Goal: Communication & Community: Answer question/provide support

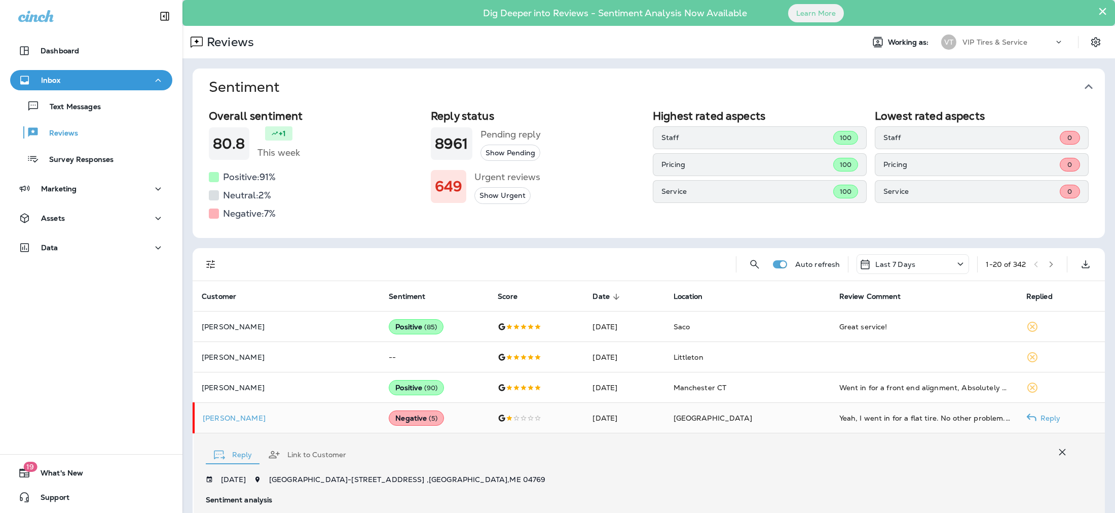
scroll to position [331, 0]
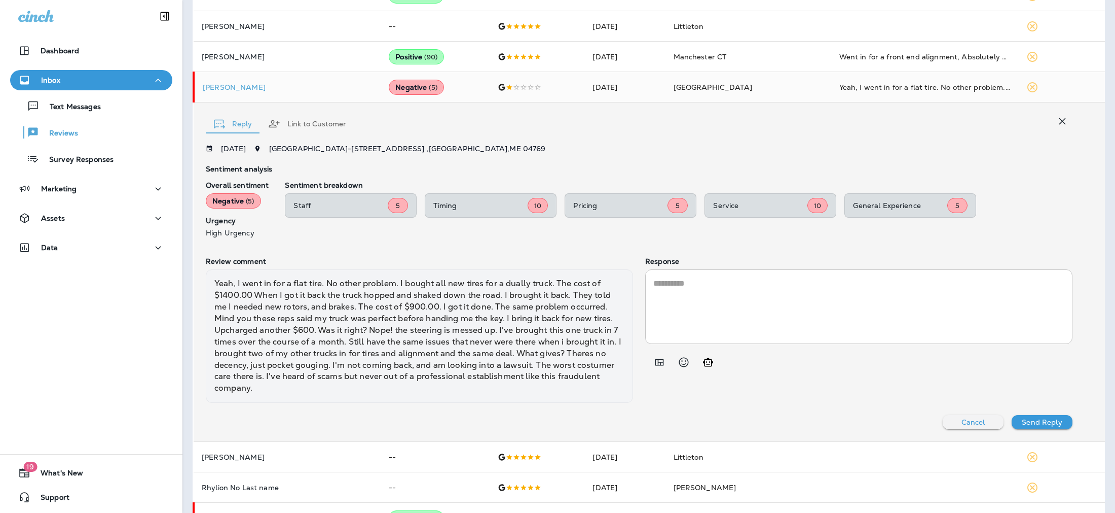
click at [676, 302] on textarea at bounding box center [859, 306] width 411 height 58
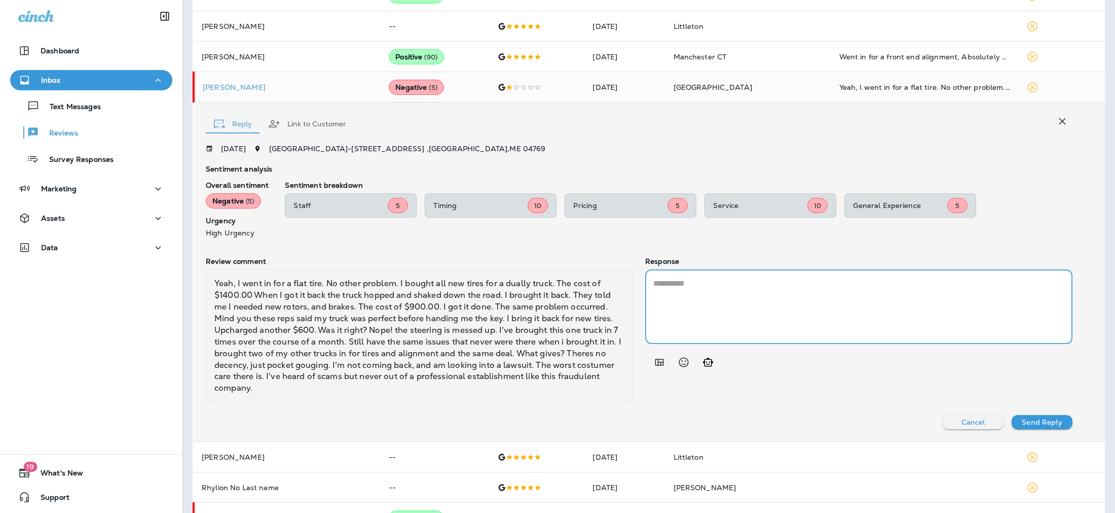
click at [656, 365] on icon "Add in a premade template" at bounding box center [660, 362] width 9 height 7
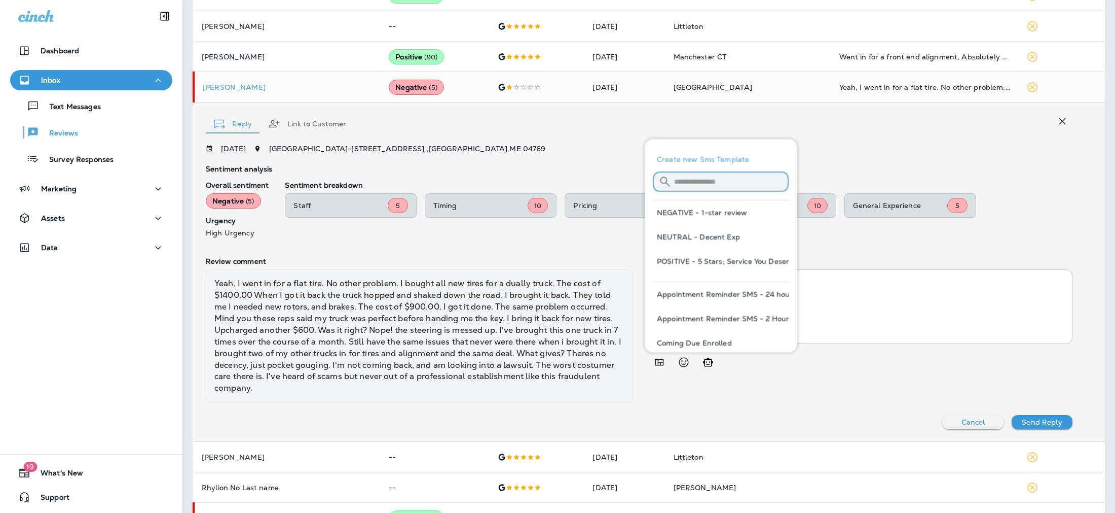
click at [714, 181] on input "text" at bounding box center [731, 181] width 115 height 27
type input "***"
click at [706, 208] on button "NEGATIVE - We're Disappointed" at bounding box center [721, 212] width 136 height 24
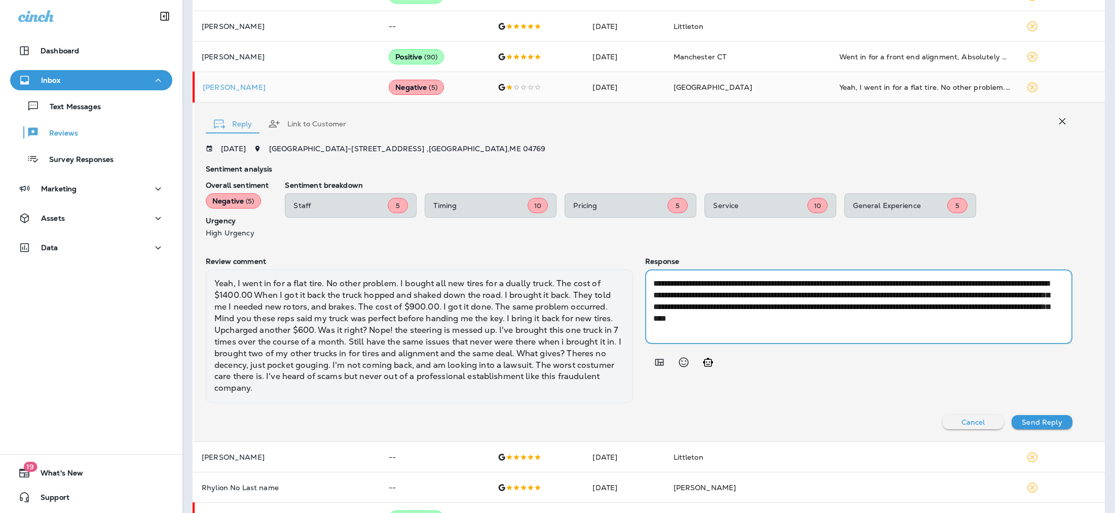
drag, startPoint x: 763, startPoint y: 304, endPoint x: 813, endPoint y: 308, distance: 50.3
click at [813, 308] on textarea "**********" at bounding box center [857, 306] width 407 height 58
drag, startPoint x: 753, startPoint y: 316, endPoint x: 1030, endPoint y: 305, distance: 276.6
click at [1030, 305] on textarea "**********" at bounding box center [857, 306] width 407 height 58
drag, startPoint x: 982, startPoint y: 320, endPoint x: 843, endPoint y: 318, distance: 138.9
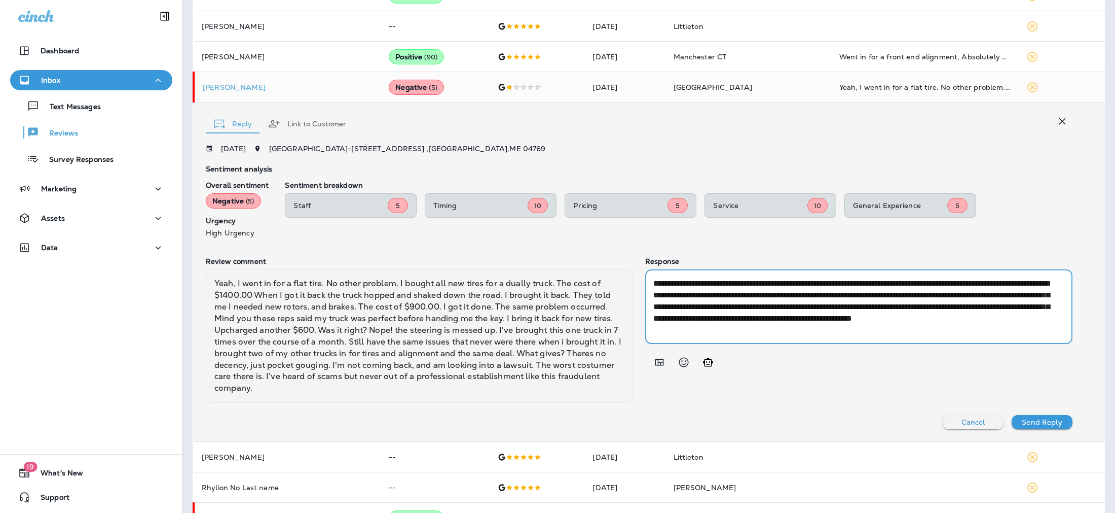
click at [843, 318] on textarea "**********" at bounding box center [857, 306] width 407 height 58
click at [858, 318] on textarea "**********" at bounding box center [857, 306] width 407 height 58
drag, startPoint x: 865, startPoint y: 317, endPoint x: 962, endPoint y: 317, distance: 97.4
click at [962, 317] on textarea "**********" at bounding box center [857, 306] width 407 height 58
type textarea "**********"
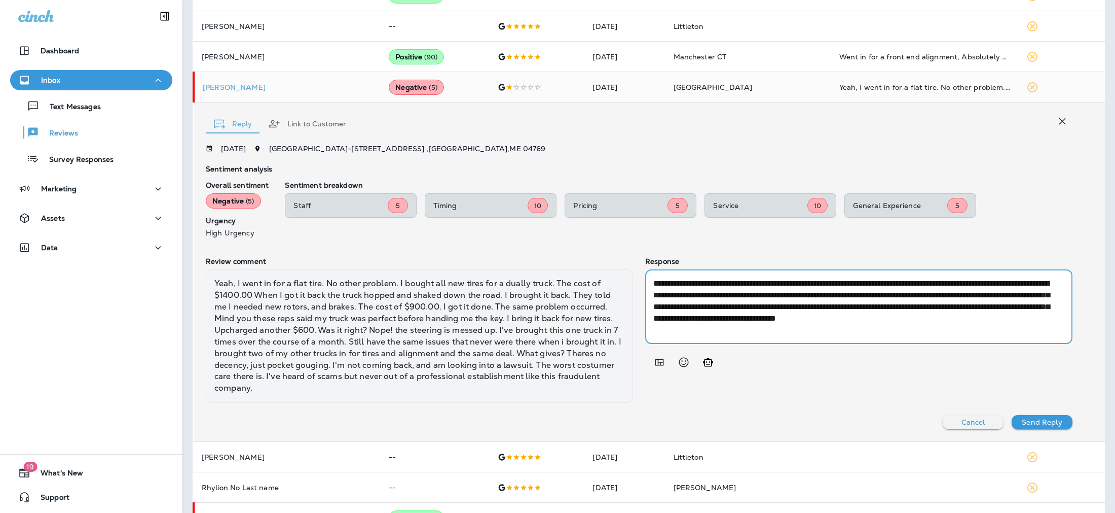
click at [1022, 421] on p "Send Reply" at bounding box center [1042, 422] width 40 height 8
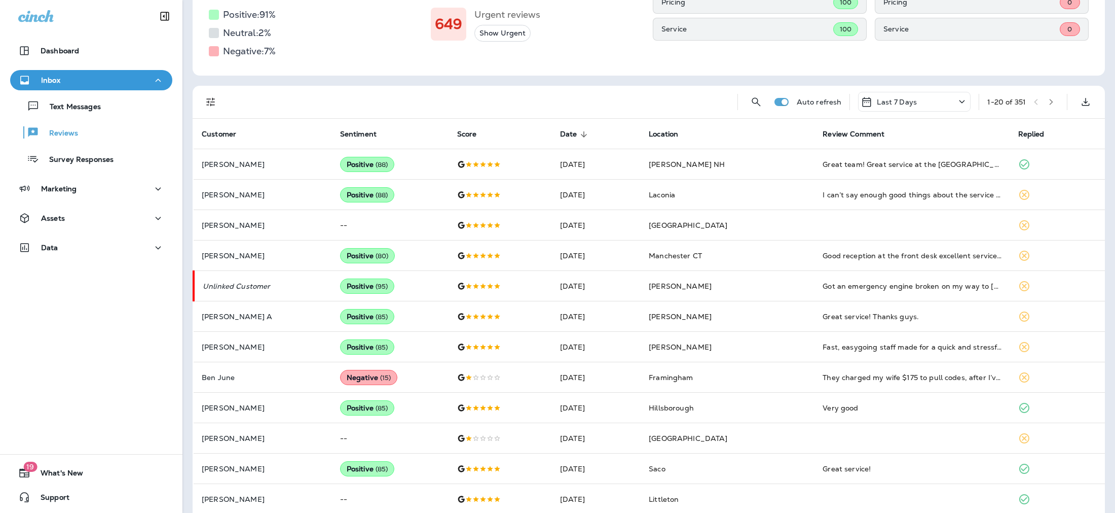
scroll to position [161, 0]
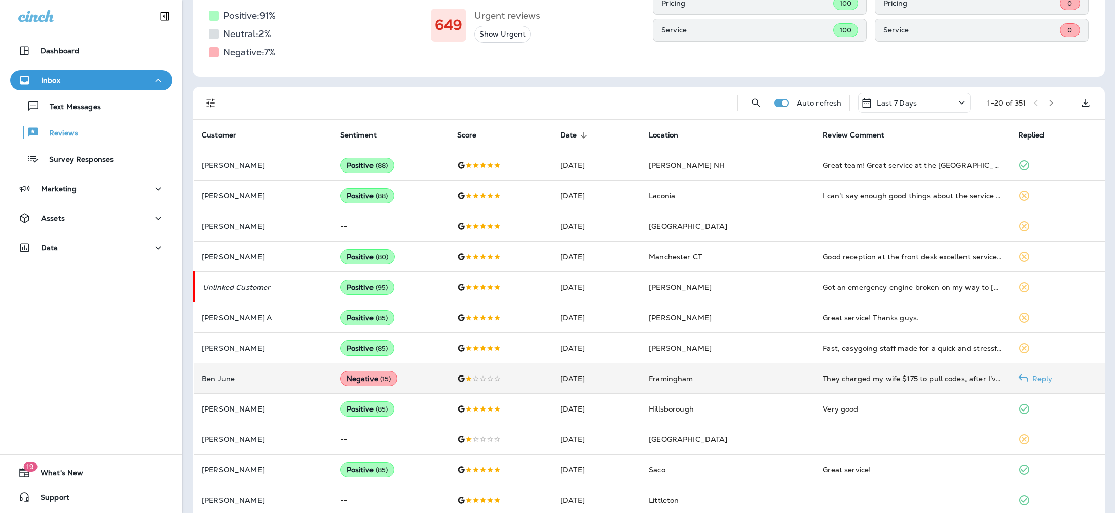
click at [287, 375] on p "Ben June" at bounding box center [263, 378] width 122 height 8
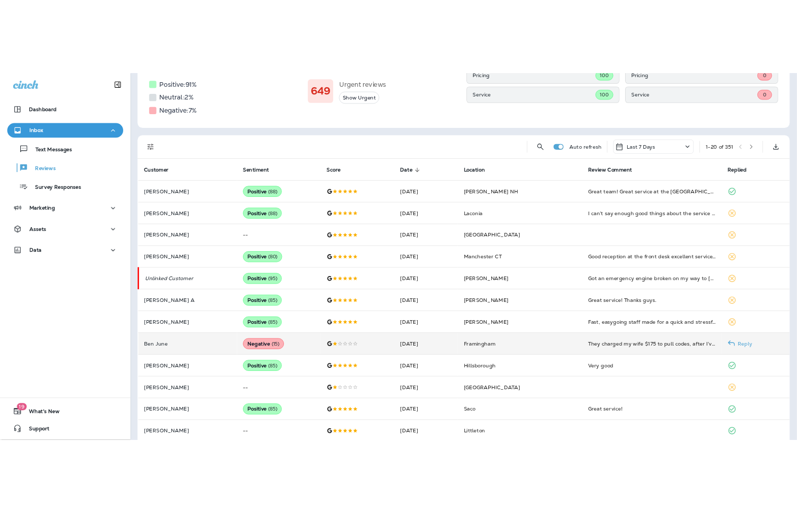
scroll to position [350, 0]
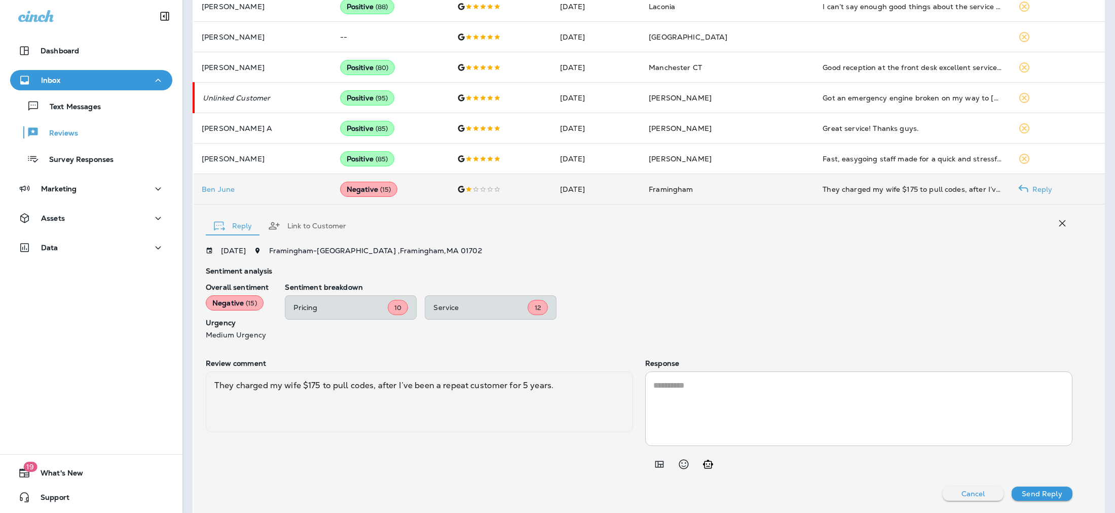
click at [549, 217] on div "Reply Link to Customer" at bounding box center [639, 222] width 867 height 31
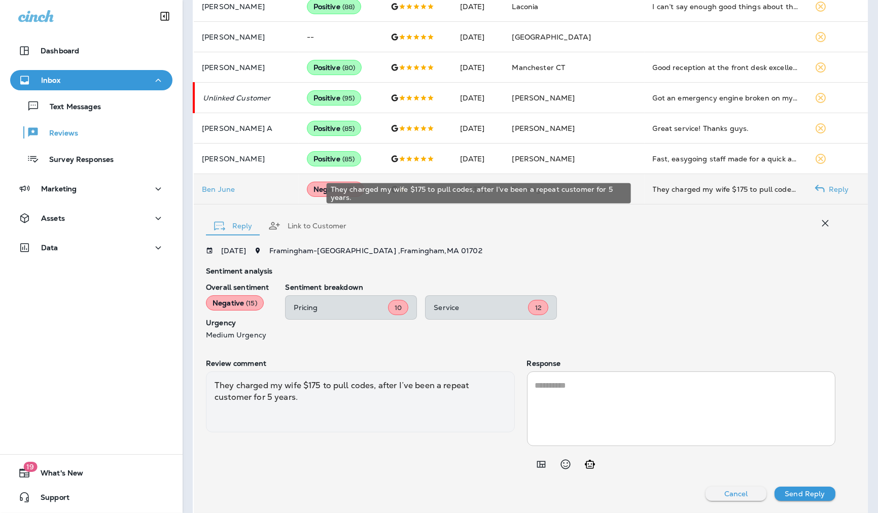
click at [728, 235] on div "Reply Link to Customer" at bounding box center [520, 222] width 629 height 31
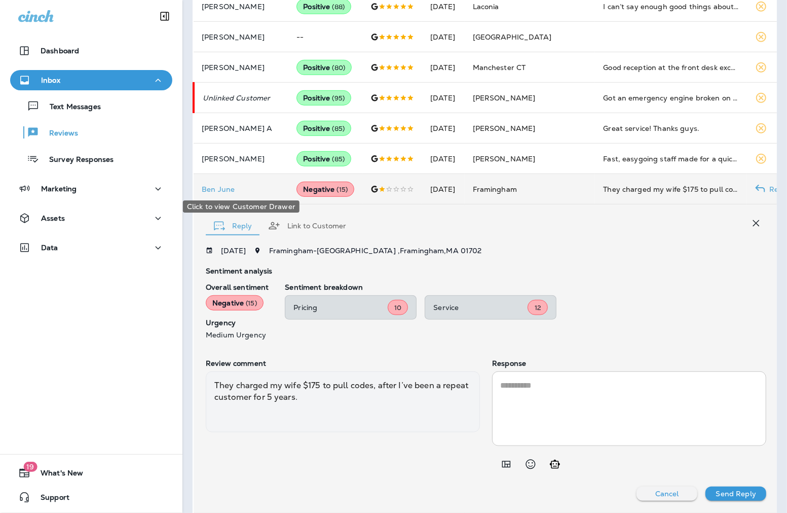
click at [221, 189] on p "Ben June" at bounding box center [241, 189] width 79 height 8
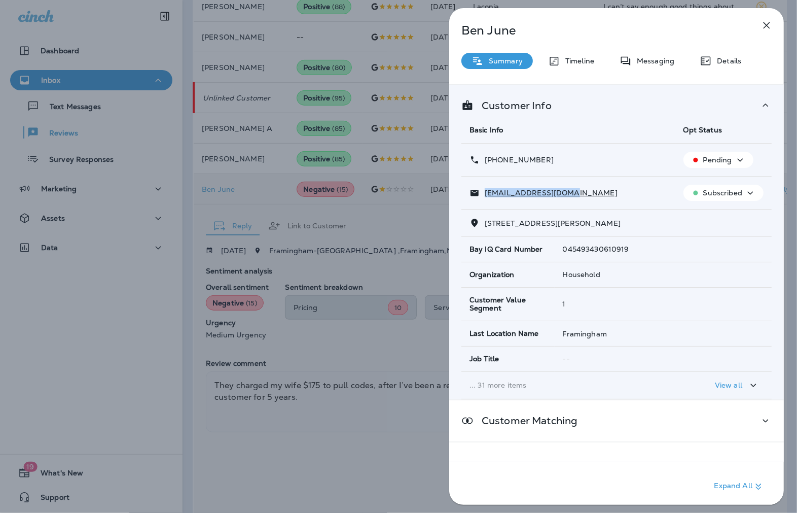
drag, startPoint x: 602, startPoint y: 195, endPoint x: 485, endPoint y: 188, distance: 117.8
click at [485, 188] on div "[EMAIL_ADDRESS][DOMAIN_NAME]" at bounding box center [569, 193] width 198 height 11
copy p "[EMAIL_ADDRESS][DOMAIN_NAME]"
drag, startPoint x: 506, startPoint y: 160, endPoint x: 494, endPoint y: 159, distance: 11.7
click at [494, 159] on div "[PHONE_NUMBER]" at bounding box center [569, 160] width 198 height 11
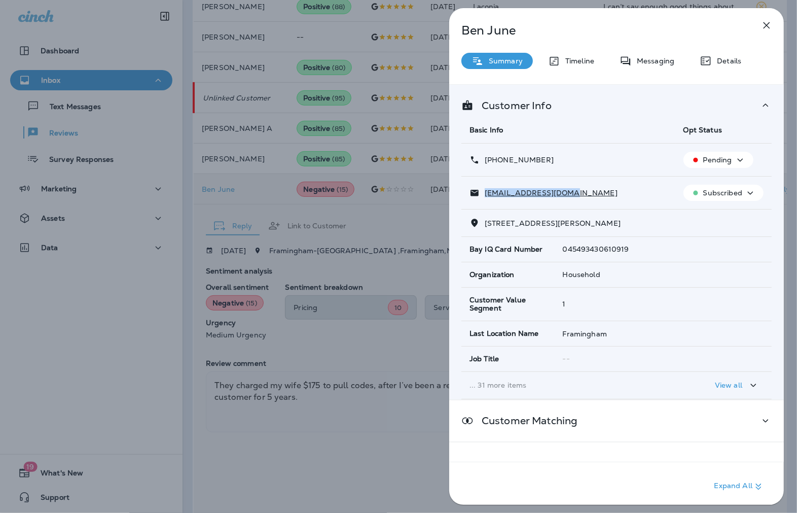
copy p "[PHONE_NUMBER]"
drag, startPoint x: 523, startPoint y: 28, endPoint x: 463, endPoint y: 29, distance: 59.8
click at [463, 29] on p "Ben June" at bounding box center [599, 30] width 277 height 14
copy p "Ben June"
drag, startPoint x: 543, startPoint y: 222, endPoint x: 493, endPoint y: 222, distance: 50.2
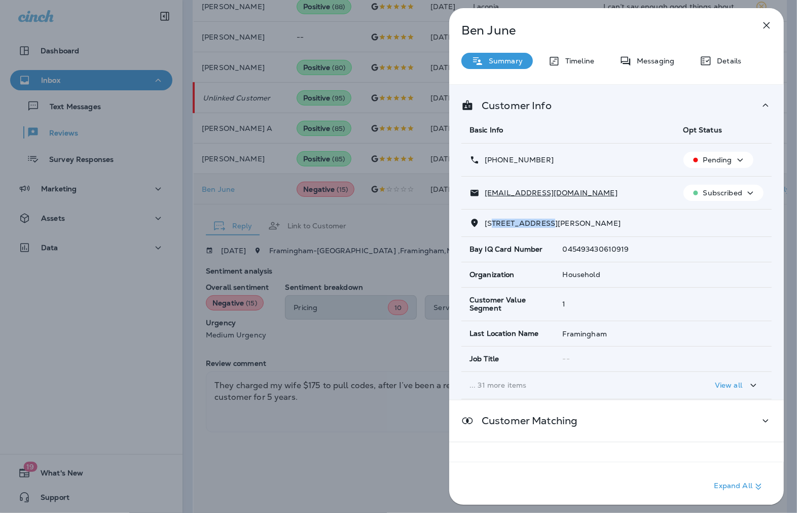
click at [493, 222] on span "[STREET_ADDRESS][PERSON_NAME]" at bounding box center [553, 223] width 136 height 9
drag, startPoint x: 545, startPoint y: 223, endPoint x: 485, endPoint y: 221, distance: 59.4
click at [485, 221] on span "[STREET_ADDRESS][PERSON_NAME]" at bounding box center [553, 223] width 136 height 9
copy span "[STREET_ADDRESS][PERSON_NAME]"
drag, startPoint x: 590, startPoint y: 221, endPoint x: 549, endPoint y: 222, distance: 41.6
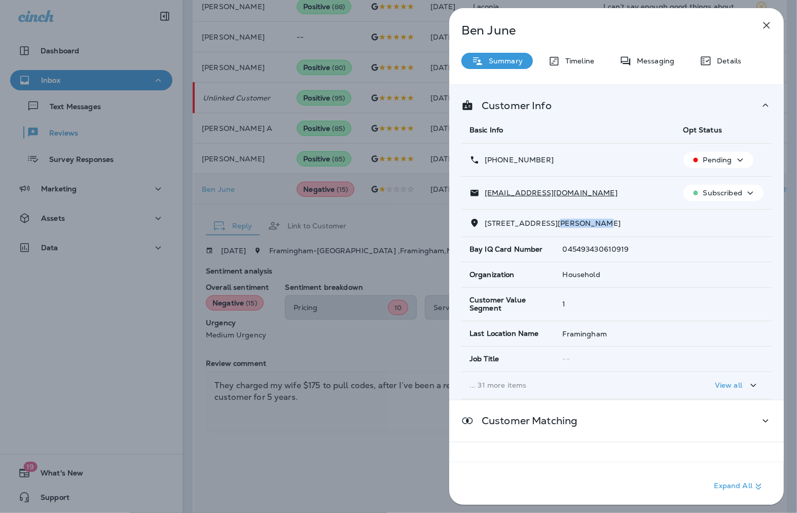
click at [549, 222] on span "[STREET_ADDRESS][PERSON_NAME]" at bounding box center [553, 223] width 136 height 9
copy span "Framingham"
click at [352, 213] on div "Ben June Summary Timeline Messaging Details Customer Info Basic Info Opt Status…" at bounding box center [398, 256] width 797 height 513
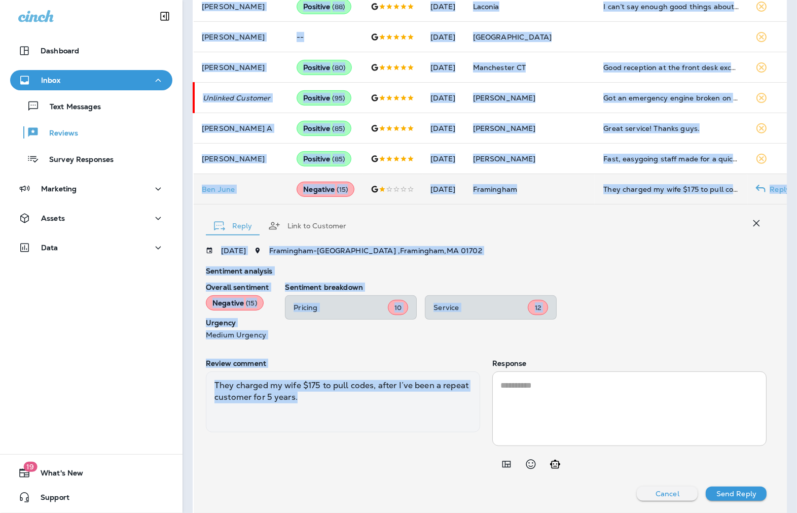
drag, startPoint x: 263, startPoint y: 381, endPoint x: 173, endPoint y: 367, distance: 90.9
click at [173, 367] on div "Dashboard Inbox Text Messages Reviews Survey Responses Marketing Assets Data 19…" at bounding box center [398, 256] width 797 height 513
click at [421, 412] on div "They charged my wife $175 to pull codes, after I’ve been a repeat customer for …" at bounding box center [343, 401] width 274 height 61
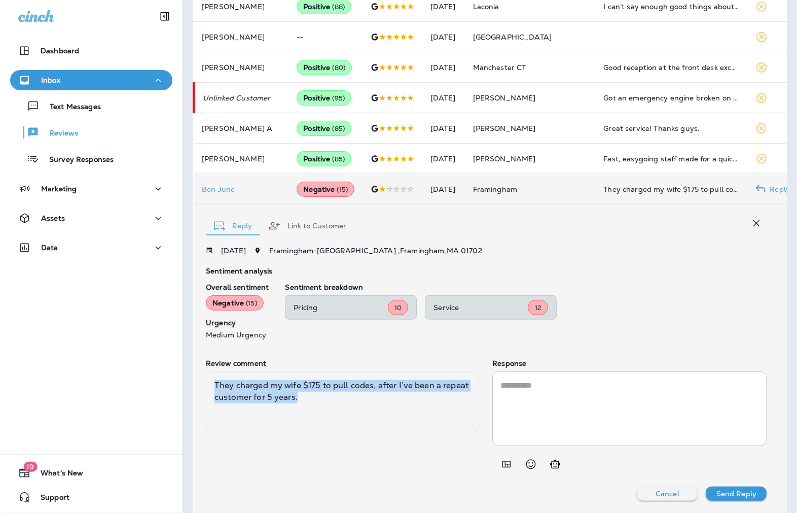
drag, startPoint x: 380, startPoint y: 398, endPoint x: 201, endPoint y: 388, distance: 179.7
click at [201, 388] on div "Reply Link to Customer [DATE] [GEOGRAPHIC_DATA] - [STREET_ADDRESS] Sentiment an…" at bounding box center [496, 358] width 605 height 308
copy div "They charged my wife $175 to pull codes, after I’ve been a repeat customer for …"
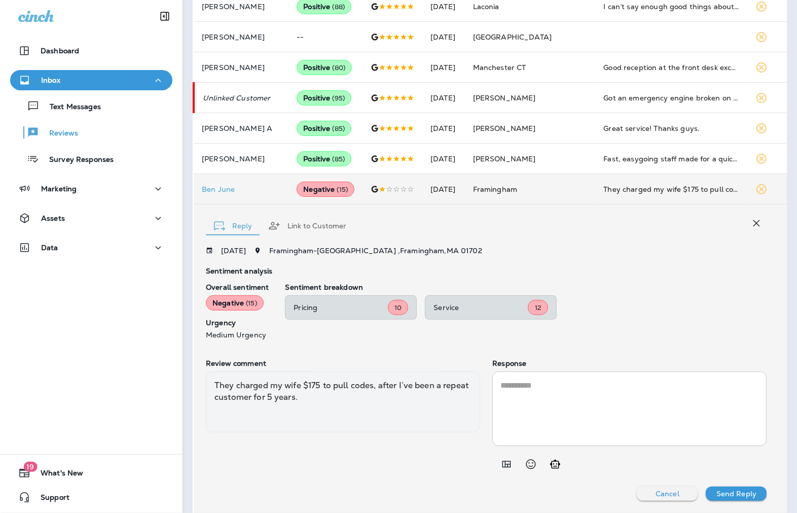
click at [640, 298] on div "Pricing 10 Service 12" at bounding box center [526, 307] width 482 height 24
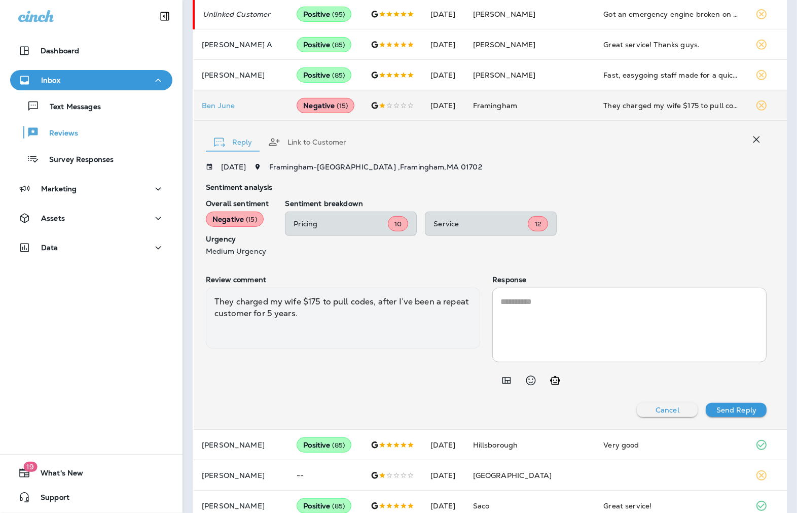
scroll to position [463, 0]
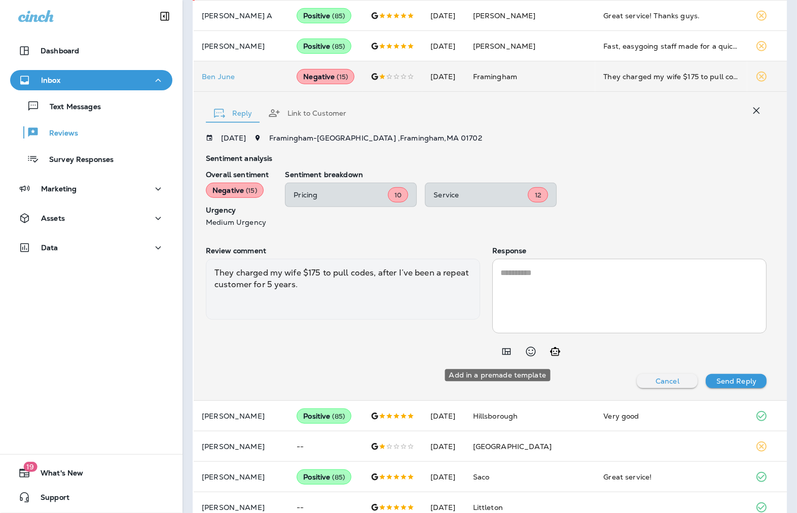
click at [500, 347] on icon "Add in a premade template" at bounding box center [506, 351] width 12 height 12
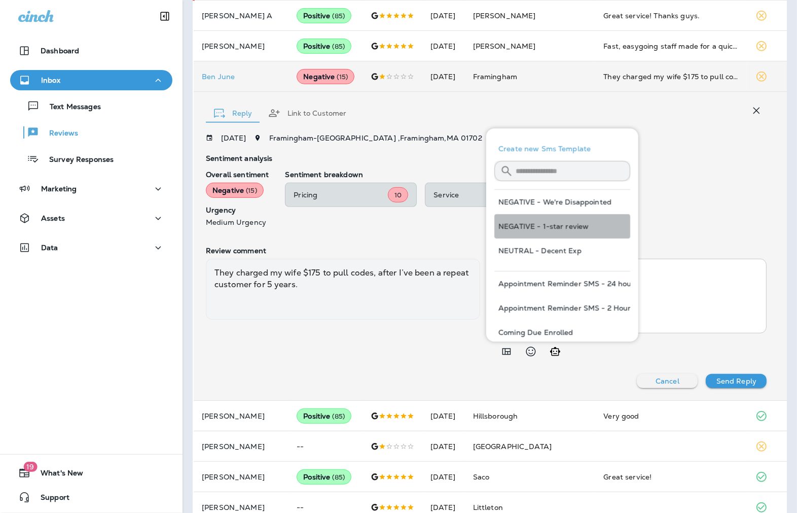
click at [564, 229] on button "NEGATIVE - 1-star review" at bounding box center [562, 226] width 136 height 24
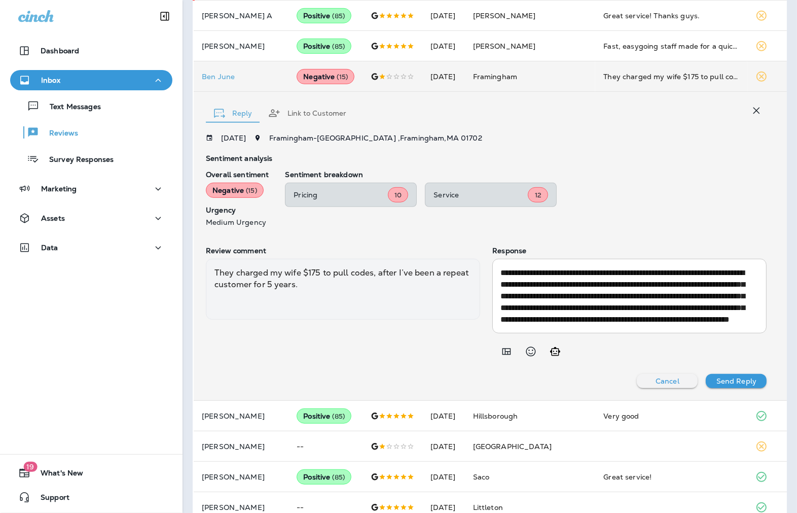
scroll to position [34, 0]
drag, startPoint x: 549, startPoint y: 296, endPoint x: 583, endPoint y: 295, distance: 34.5
click at [584, 296] on textarea "**********" at bounding box center [624, 296] width 248 height 58
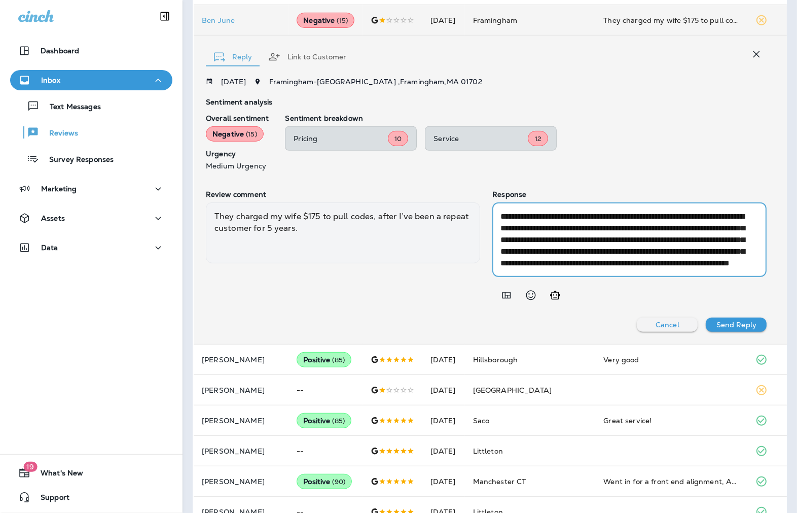
type textarea "**********"
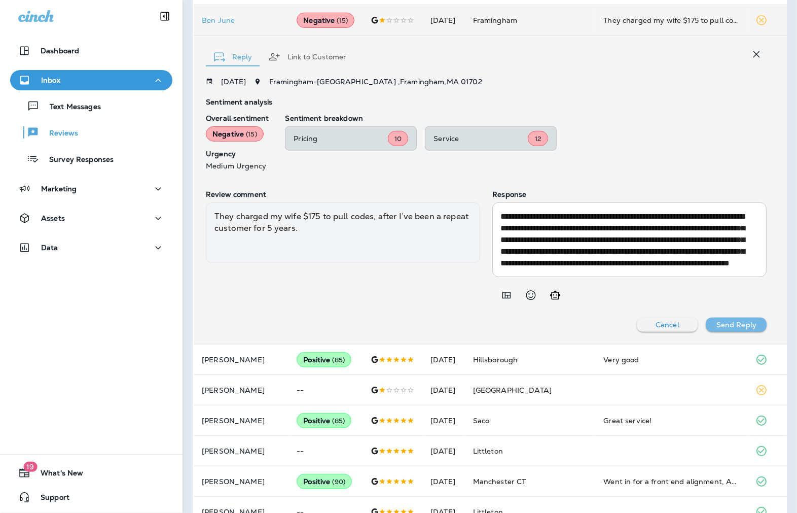
click at [724, 322] on p "Send Reply" at bounding box center [736, 324] width 40 height 8
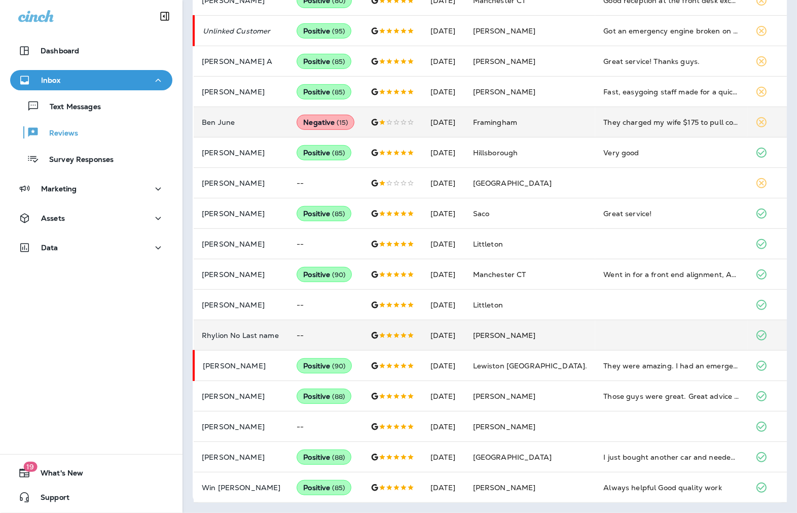
scroll to position [417, 0]
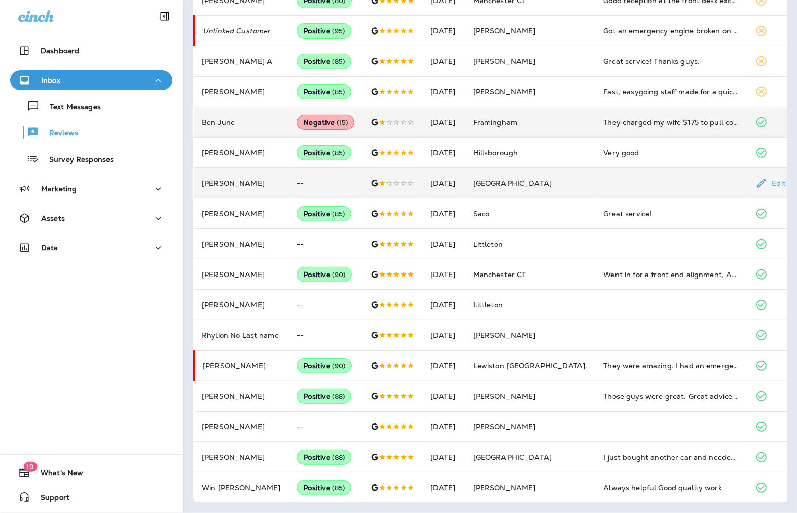
click at [228, 179] on p "[PERSON_NAME]" at bounding box center [241, 183] width 79 height 8
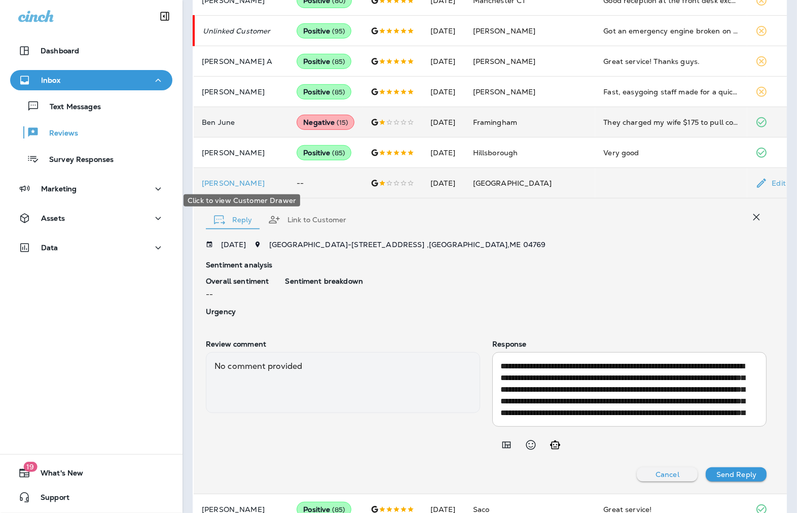
click at [228, 179] on p "[PERSON_NAME]" at bounding box center [241, 183] width 79 height 8
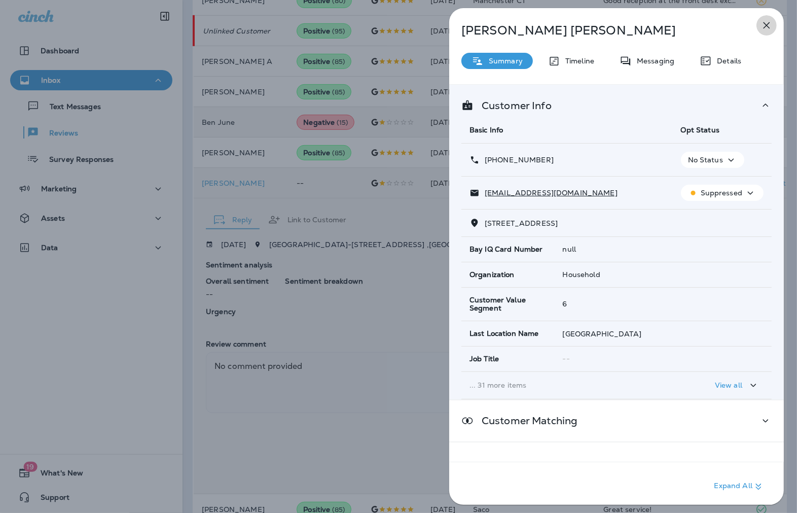
click at [769, 26] on icon "button" at bounding box center [767, 25] width 12 height 12
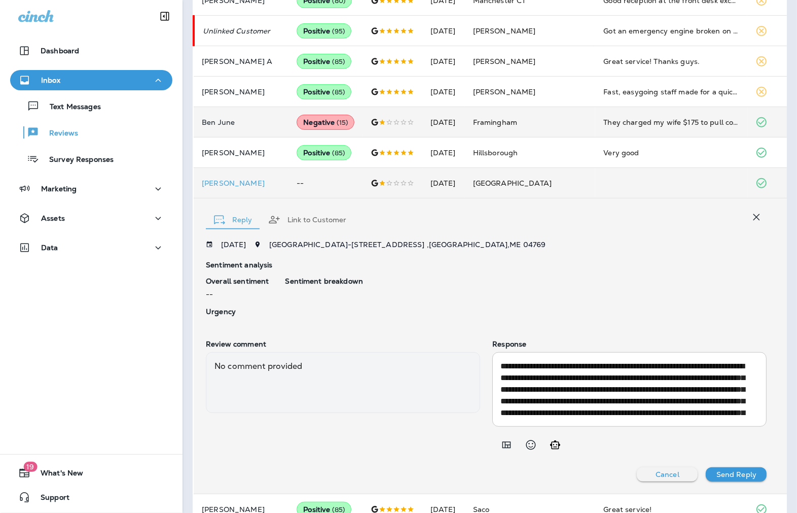
click at [750, 211] on icon "button" at bounding box center [756, 217] width 12 height 12
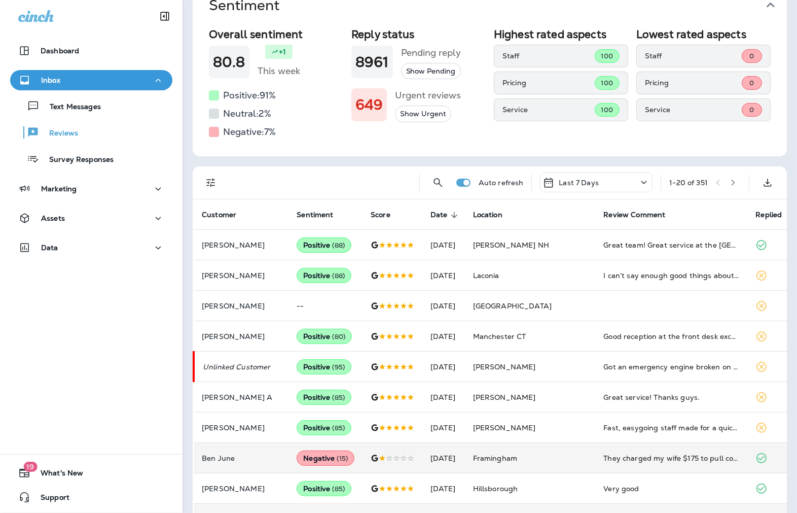
scroll to position [79, 0]
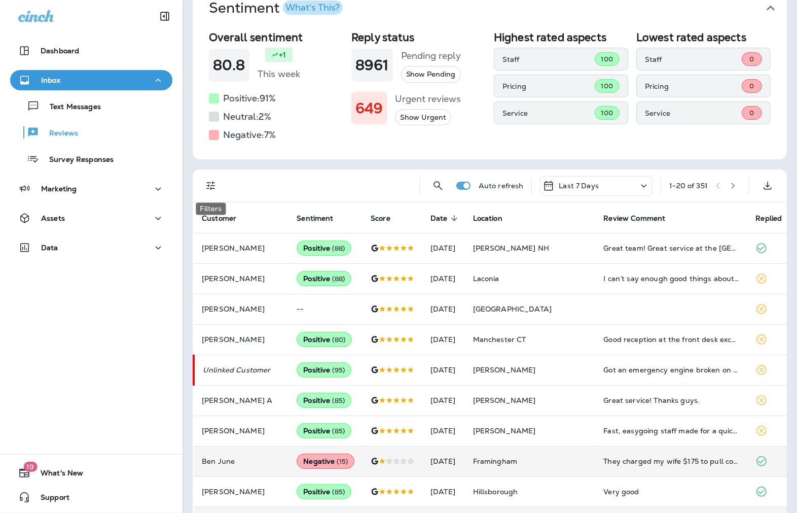
click at [214, 183] on icon "Filters" at bounding box center [210, 186] width 9 height 9
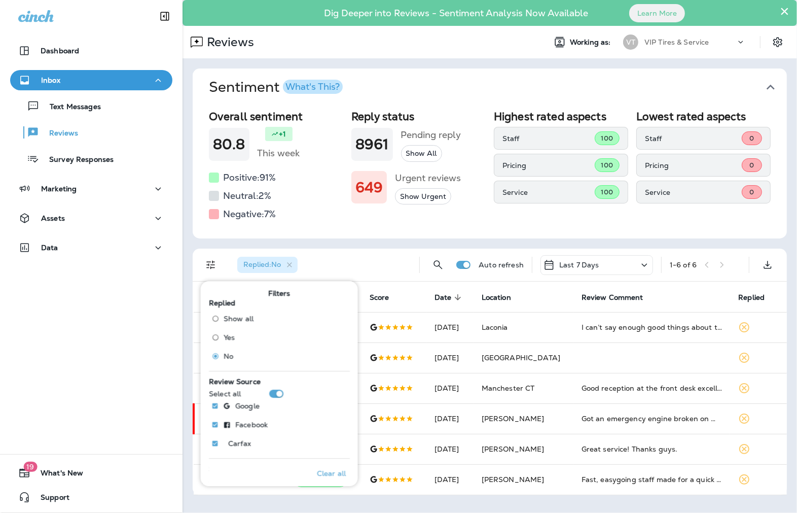
click at [186, 264] on div "Sentiment What's This? Overall sentiment 80.8 +1 This week Positive: 91 % Neutr…" at bounding box center [490, 281] width 615 height 447
